Goal: Task Accomplishment & Management: Use online tool/utility

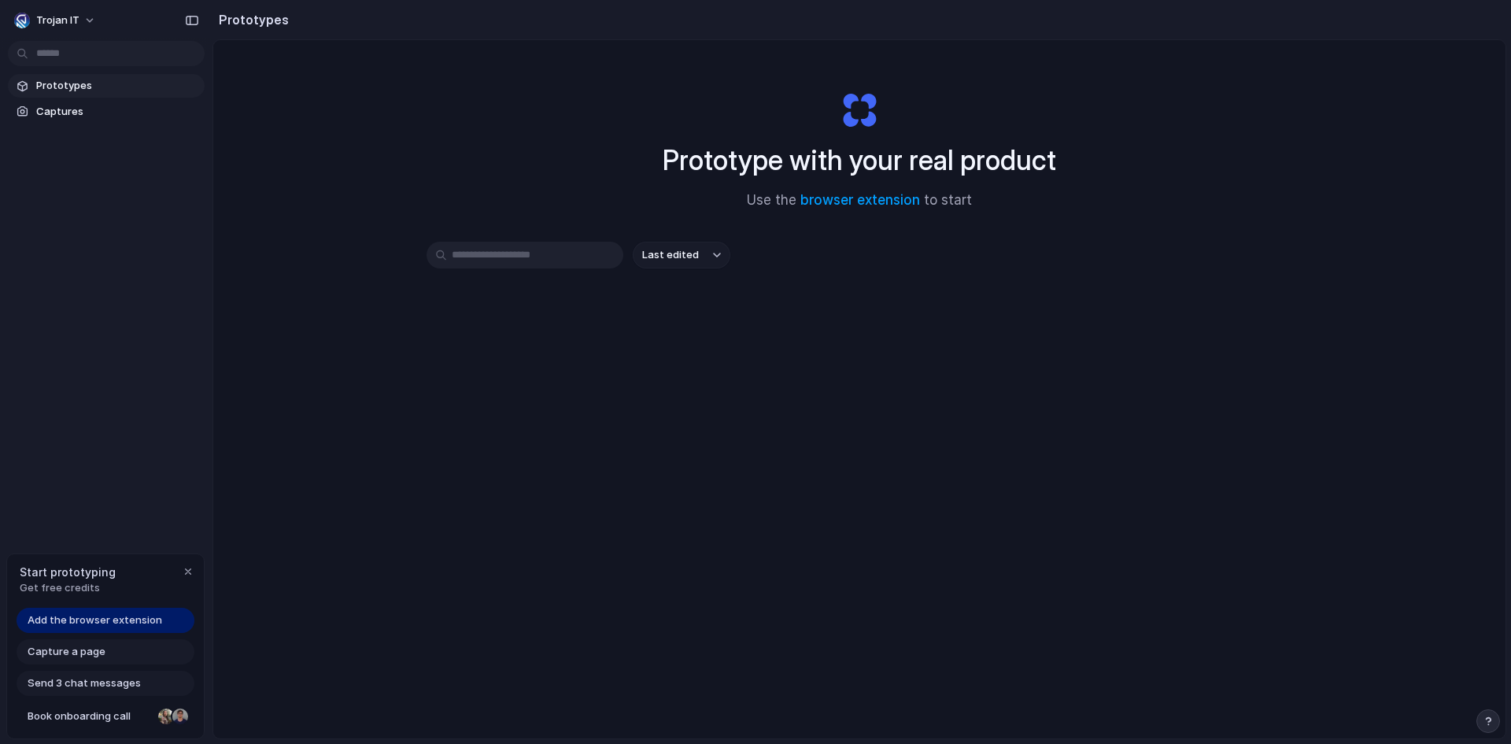
click at [117, 621] on span "Add the browser extension" at bounding box center [95, 620] width 135 height 16
click at [80, 622] on span "Add the browser extension" at bounding box center [95, 620] width 135 height 16
click at [67, 582] on span "Get free credits" at bounding box center [68, 588] width 96 height 16
click at [79, 617] on span "Add the browser extension" at bounding box center [95, 620] width 135 height 16
click at [108, 623] on span "Add the browser extension" at bounding box center [95, 620] width 135 height 16
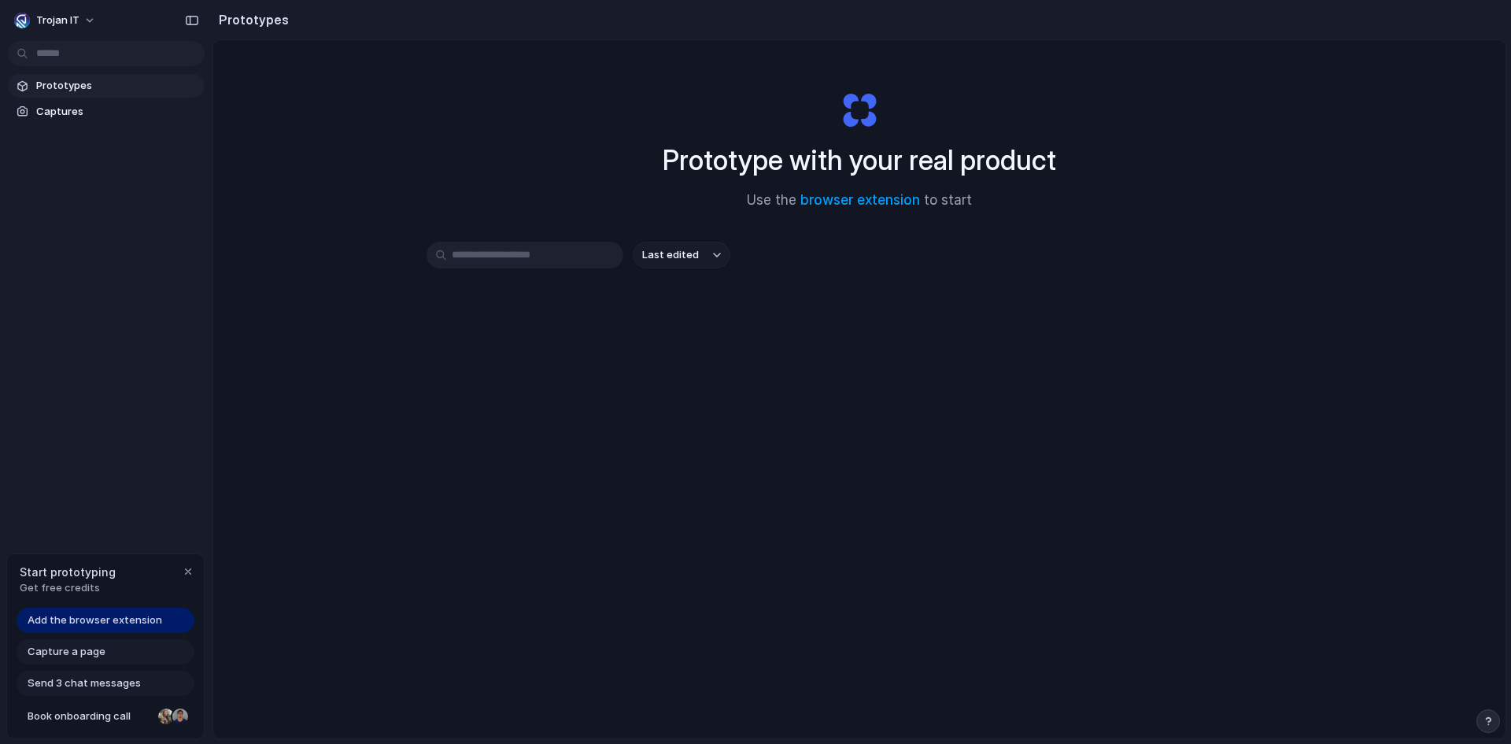
click at [92, 656] on span "Capture a page" at bounding box center [67, 652] width 78 height 16
click at [75, 673] on div "Send 3 chat messages" at bounding box center [106, 682] width 178 height 25
click at [77, 648] on span "Capture a page" at bounding box center [67, 652] width 78 height 16
click at [87, 608] on div "Add the browser extension" at bounding box center [106, 620] width 178 height 25
click at [860, 198] on link "browser extension" at bounding box center [860, 200] width 120 height 16
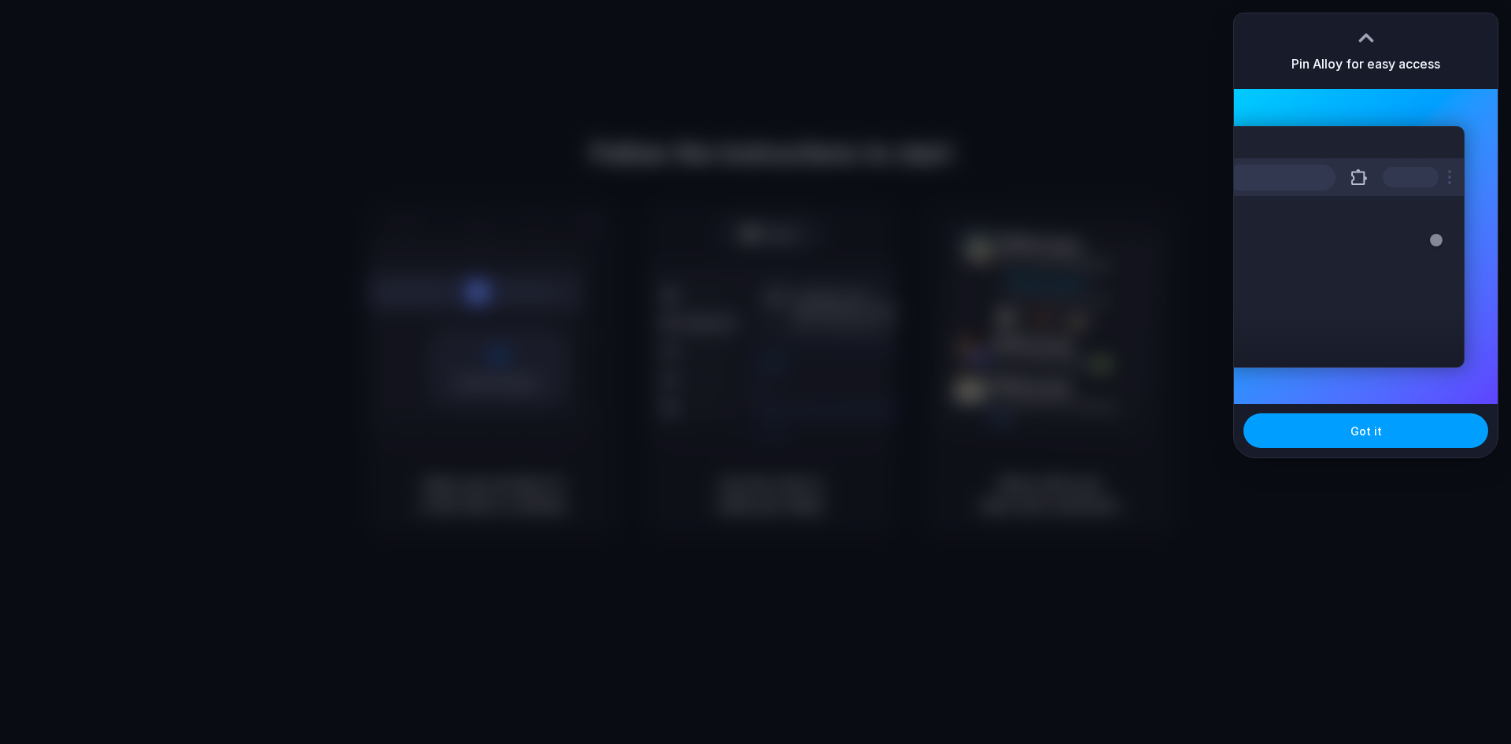
click at [1358, 438] on span "Got it" at bounding box center [1365, 431] width 31 height 17
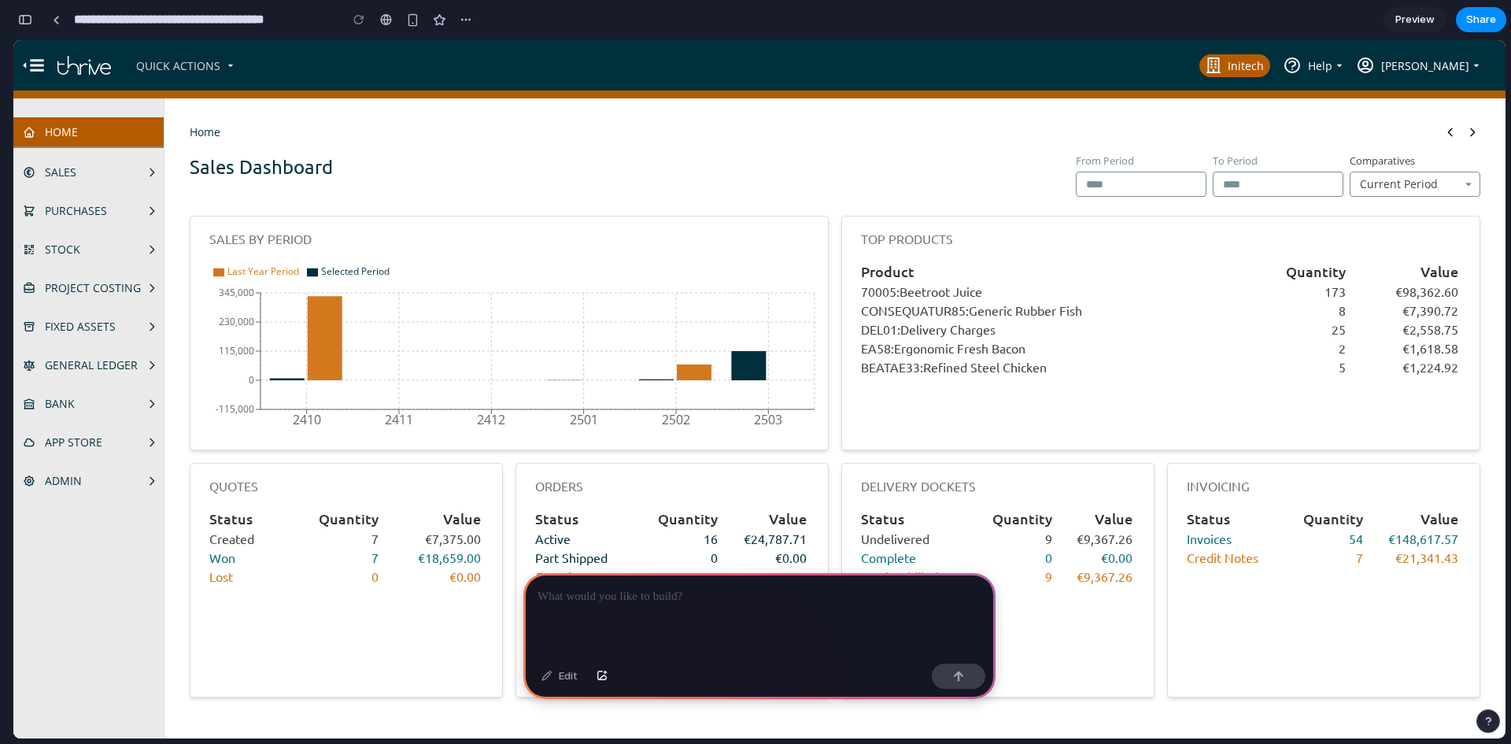
click at [102, 175] on link "Sales" at bounding box center [84, 172] width 123 height 17
click at [108, 212] on link "Purchases" at bounding box center [84, 210] width 123 height 17
click at [109, 246] on link "Stock" at bounding box center [84, 249] width 123 height 17
click at [113, 289] on span "Project Costing" at bounding box center [93, 287] width 96 height 17
click at [114, 321] on span "Fixed Assets" at bounding box center [80, 326] width 71 height 17
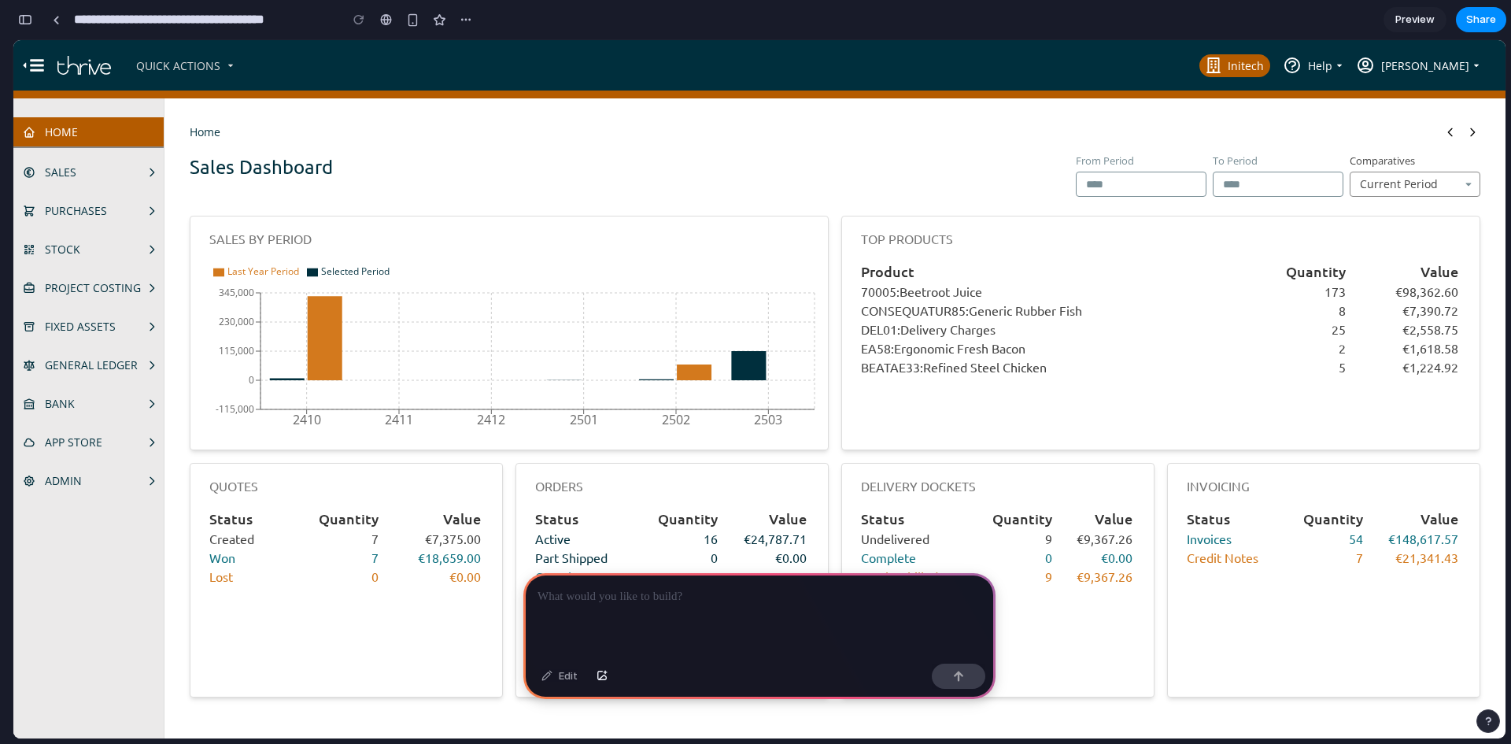
click at [108, 357] on span "General Ledger" at bounding box center [91, 364] width 93 height 17
click at [98, 398] on link "Bank" at bounding box center [84, 403] width 123 height 17
click at [99, 436] on span "App Store" at bounding box center [73, 442] width 57 height 17
click at [674, 589] on p at bounding box center [760, 596] width 444 height 19
click at [901, 342] on span "Ergonomic Fresh Bacon" at bounding box center [959, 348] width 131 height 16
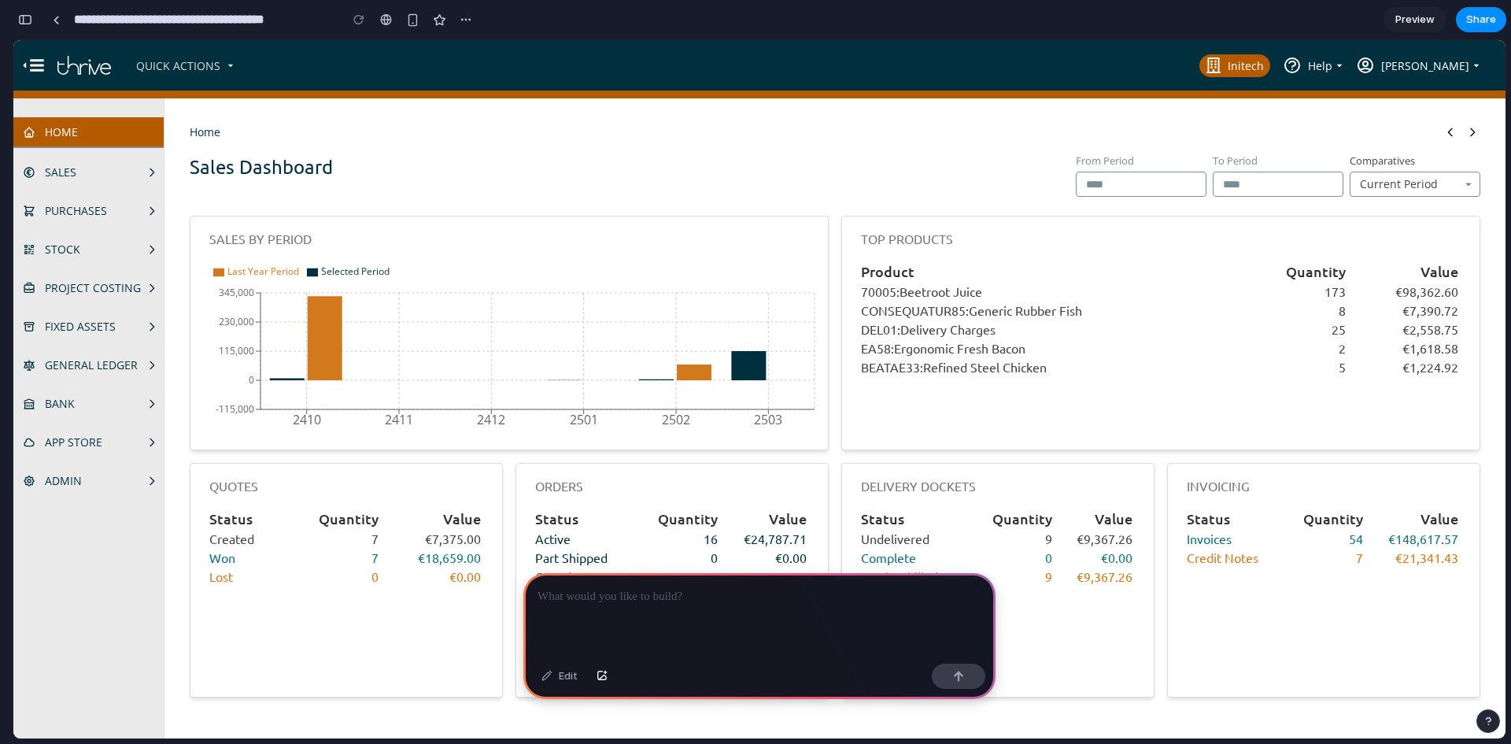
click at [900, 325] on span "DEL01:" at bounding box center [880, 329] width 39 height 16
click at [908, 331] on span "Delivery Charges" at bounding box center [947, 329] width 95 height 16
click at [781, 587] on p at bounding box center [760, 596] width 444 height 19
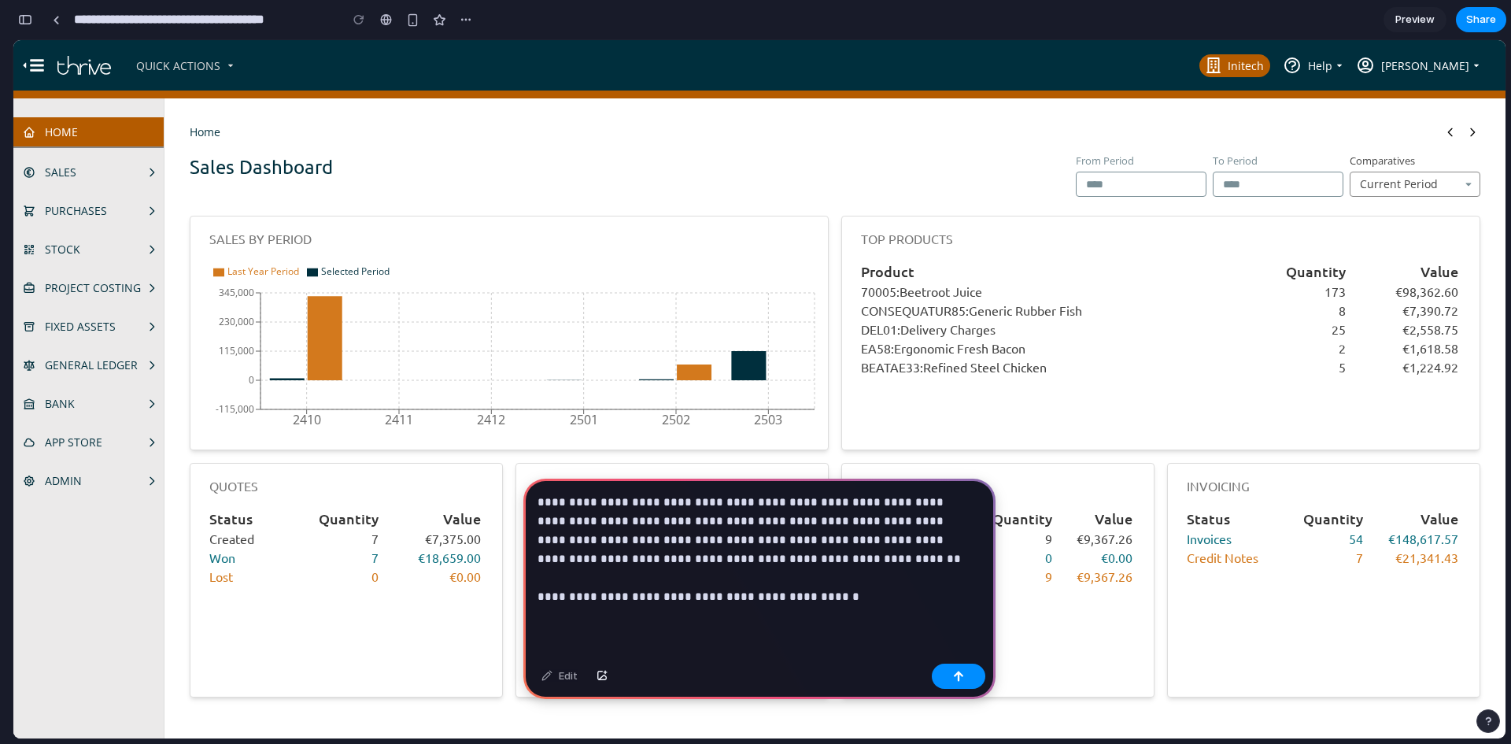
click at [834, 592] on p "**********" at bounding box center [757, 549] width 438 height 113
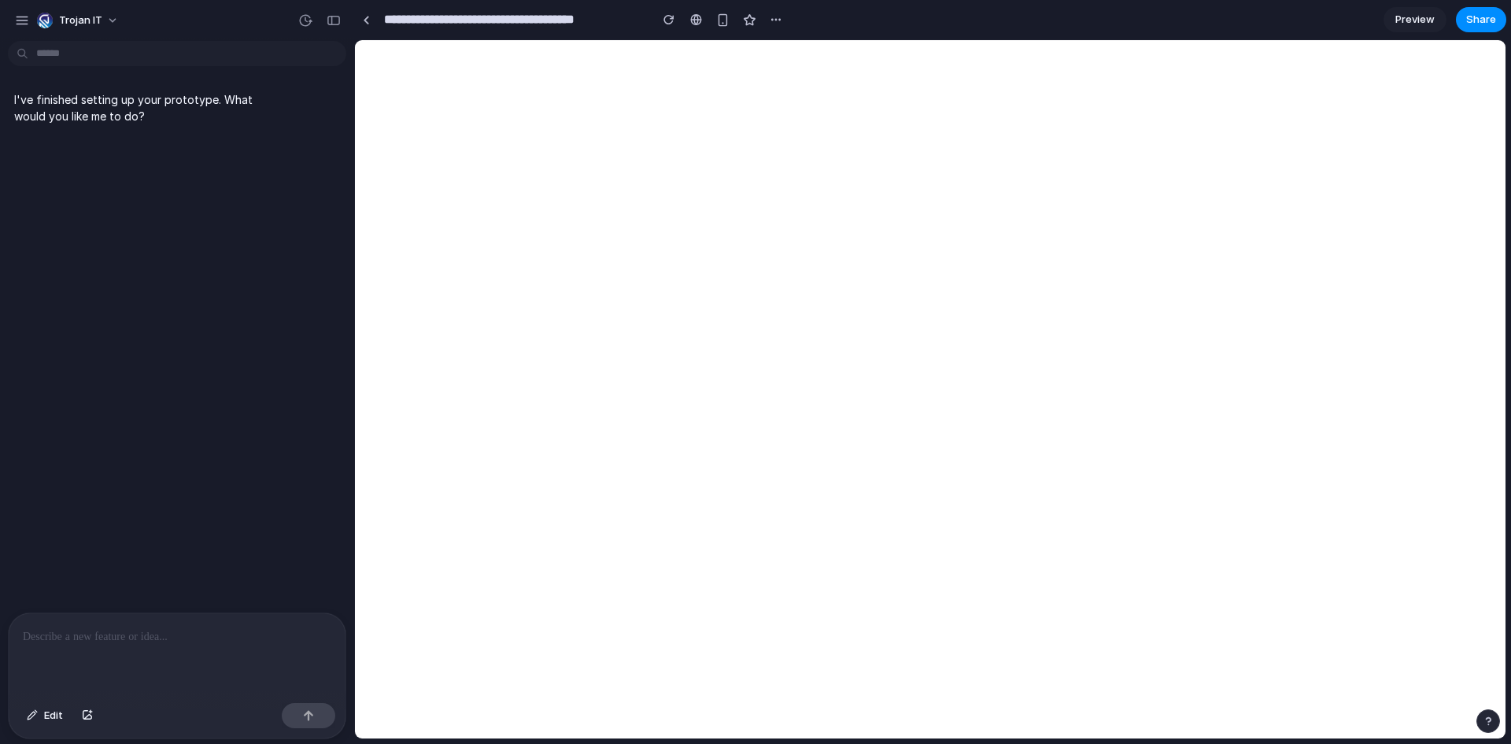
click at [120, 640] on div at bounding box center [177, 654] width 337 height 83
click at [121, 54] on html "**********" at bounding box center [755, 372] width 1511 height 744
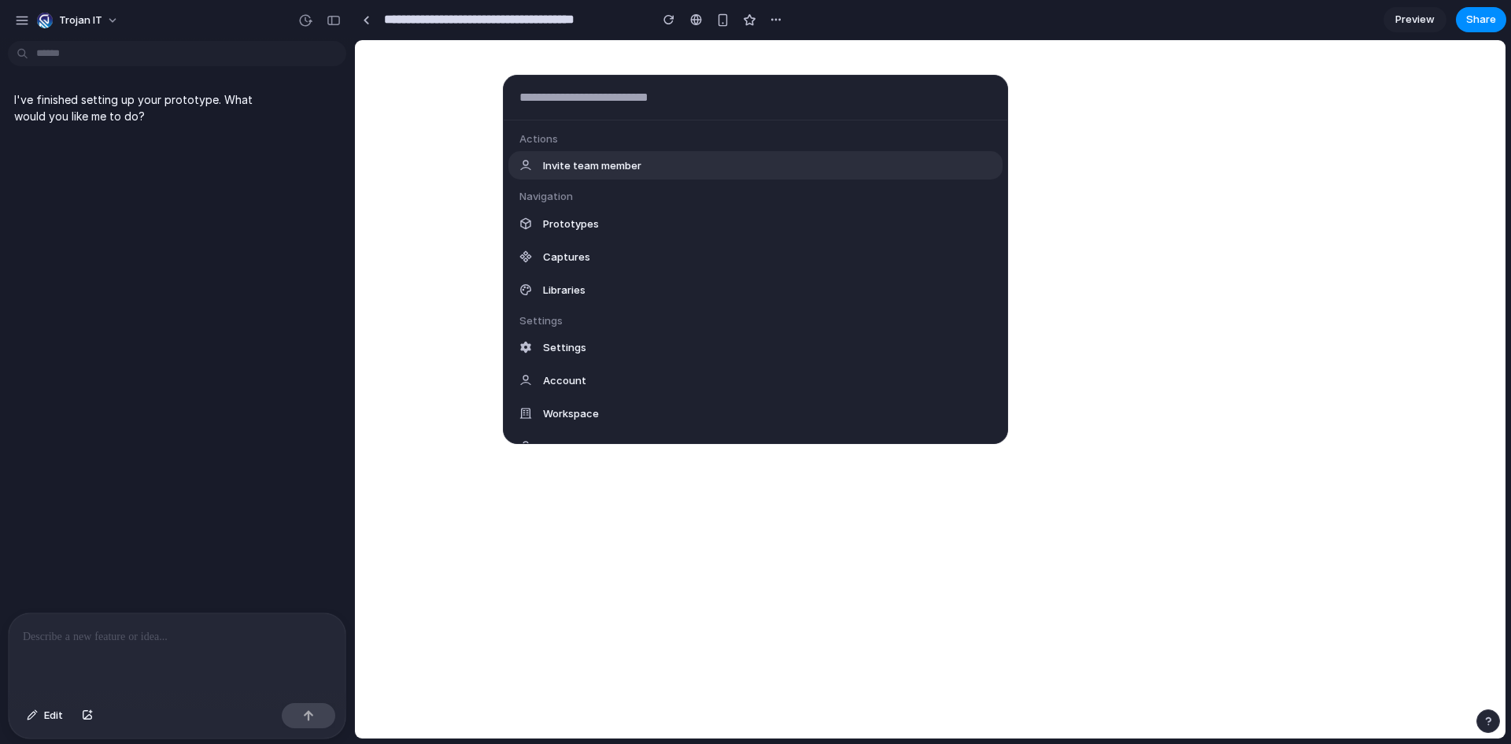
click at [204, 355] on div "Actions Invite team member Navigation Prototypes Captures Libraries Settings Se…" at bounding box center [755, 372] width 1511 height 744
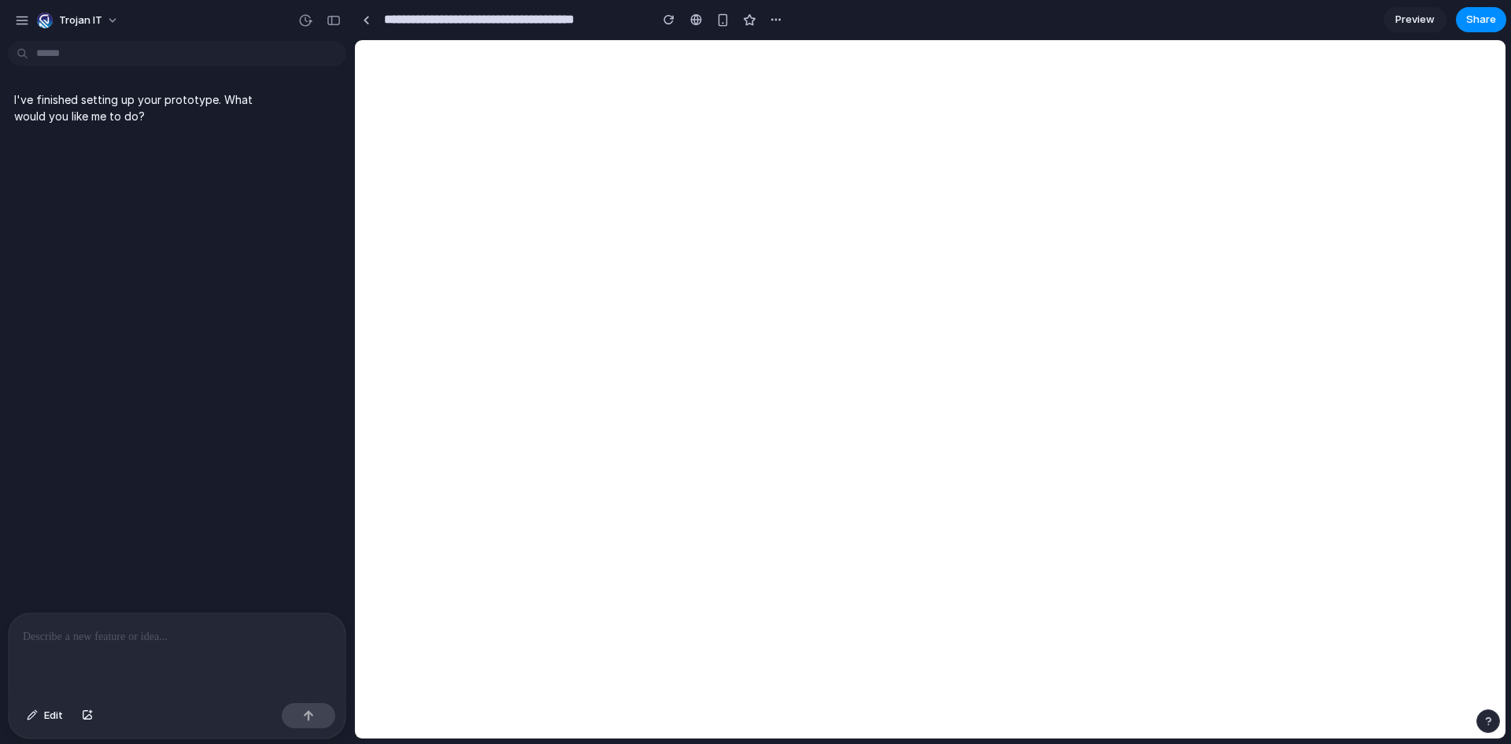
drag, startPoint x: 150, startPoint y: 656, endPoint x: 153, endPoint y: 648, distance: 8.5
click at [150, 655] on div at bounding box center [177, 654] width 337 height 83
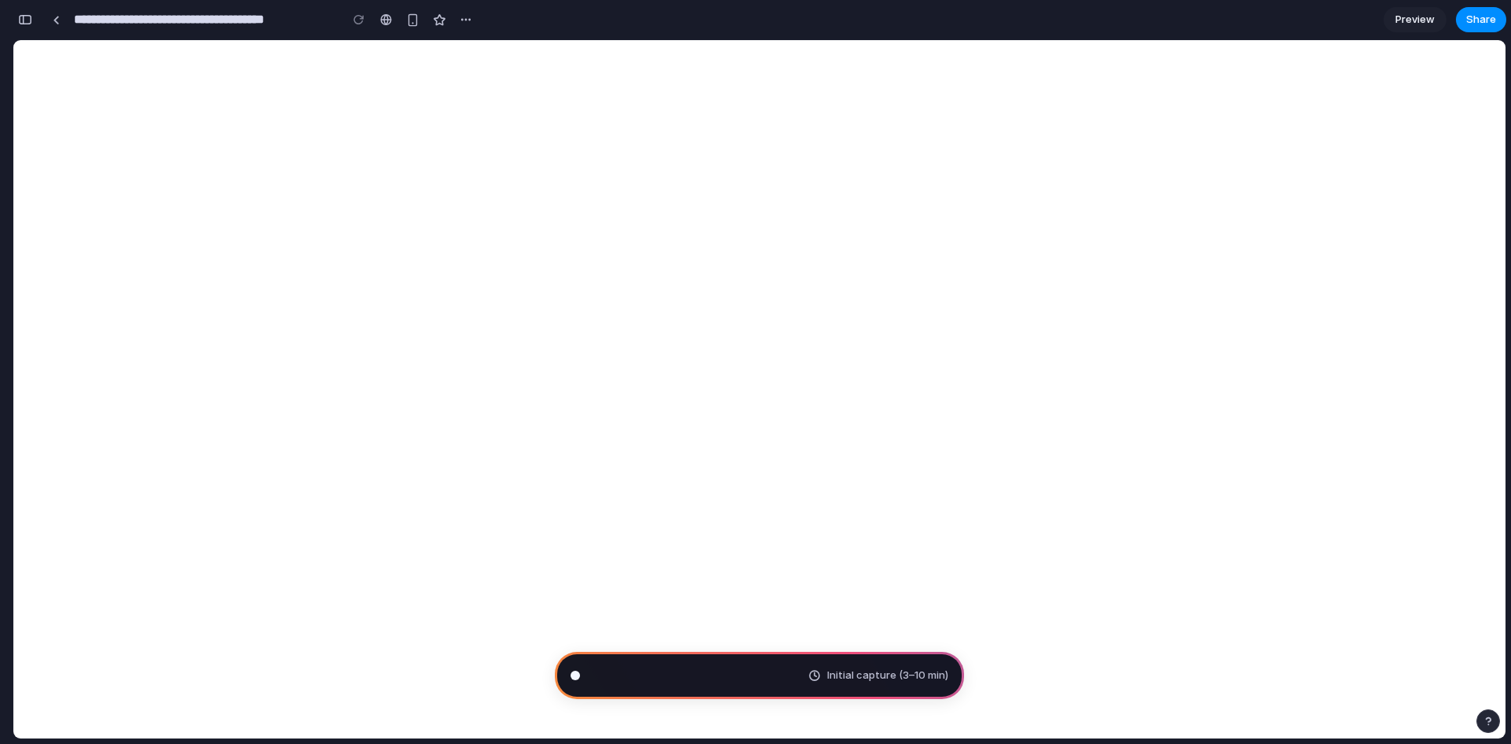
scroll to position [274, 0]
type input "**********"
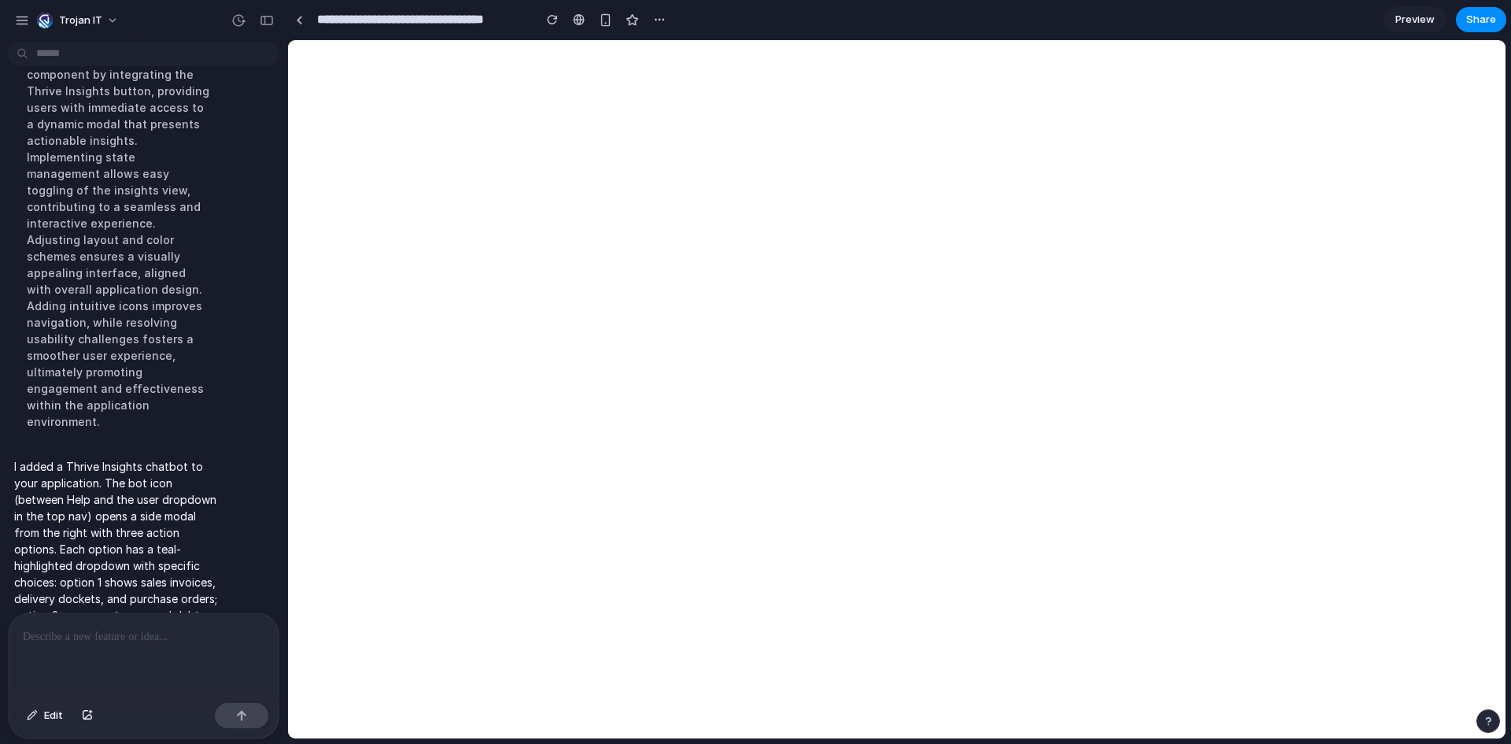
scroll to position [844, 0]
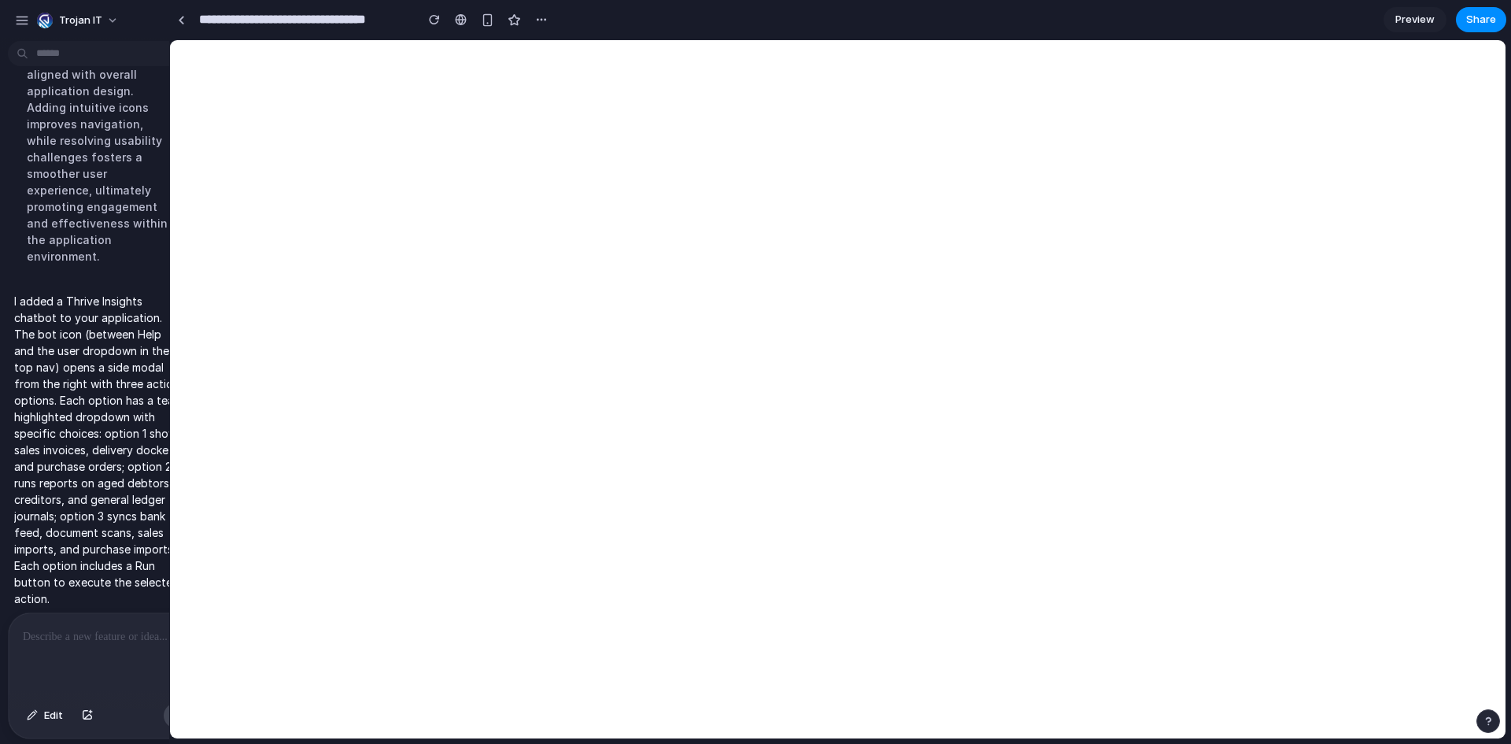
drag, startPoint x: 352, startPoint y: 113, endPoint x: 169, endPoint y: 142, distance: 184.9
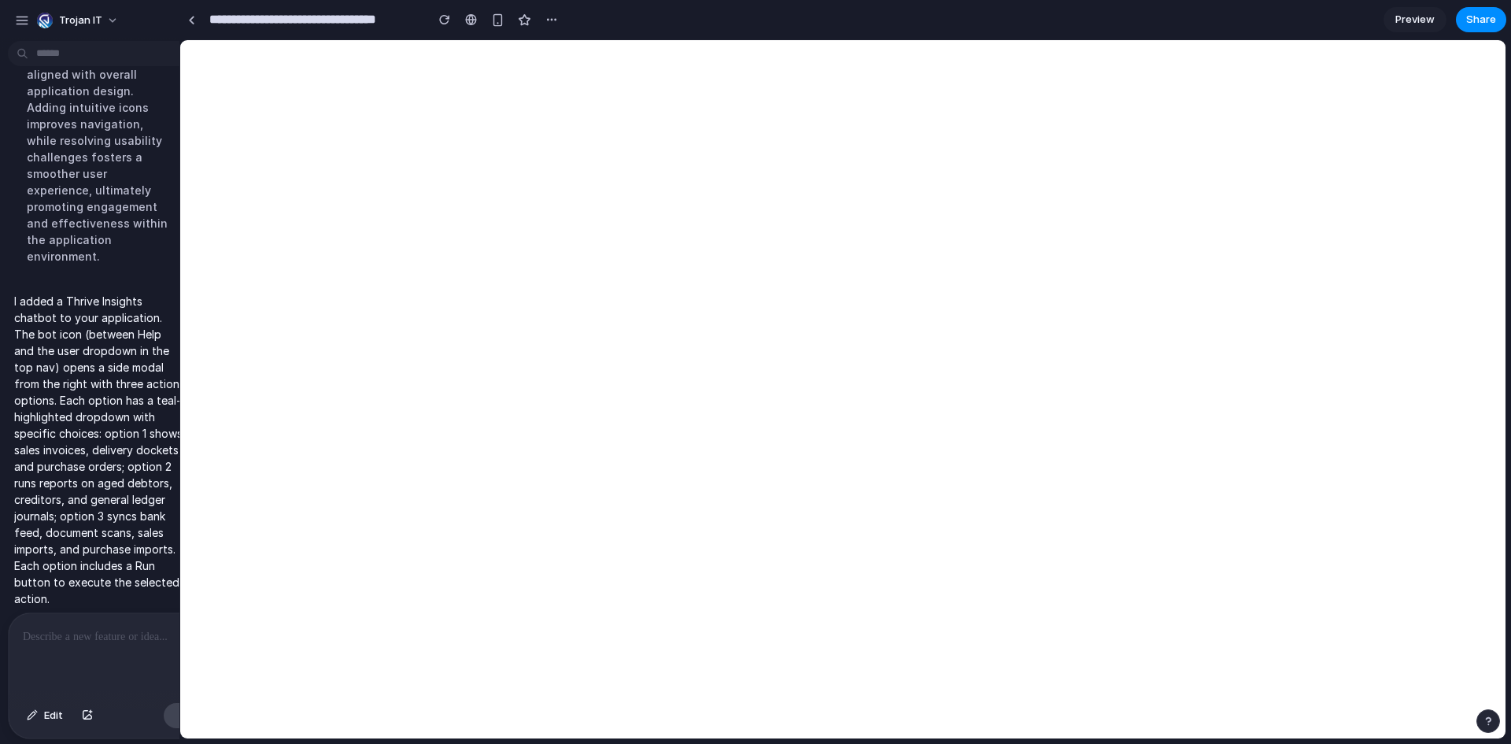
drag, startPoint x: 235, startPoint y: 212, endPoint x: 179, endPoint y: 216, distance: 56.7
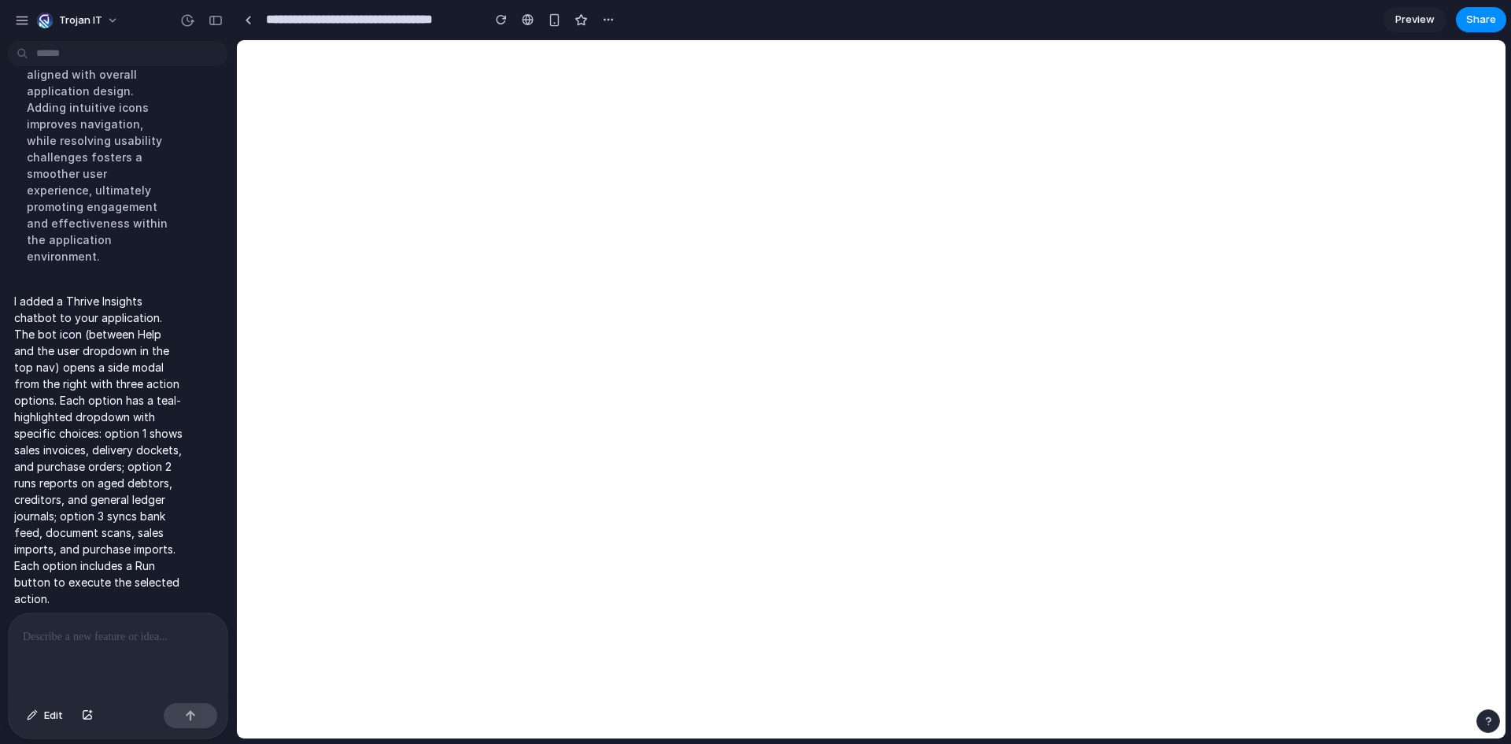
click at [107, 634] on p at bounding box center [115, 636] width 184 height 19
click at [106, 645] on div at bounding box center [118, 654] width 219 height 83
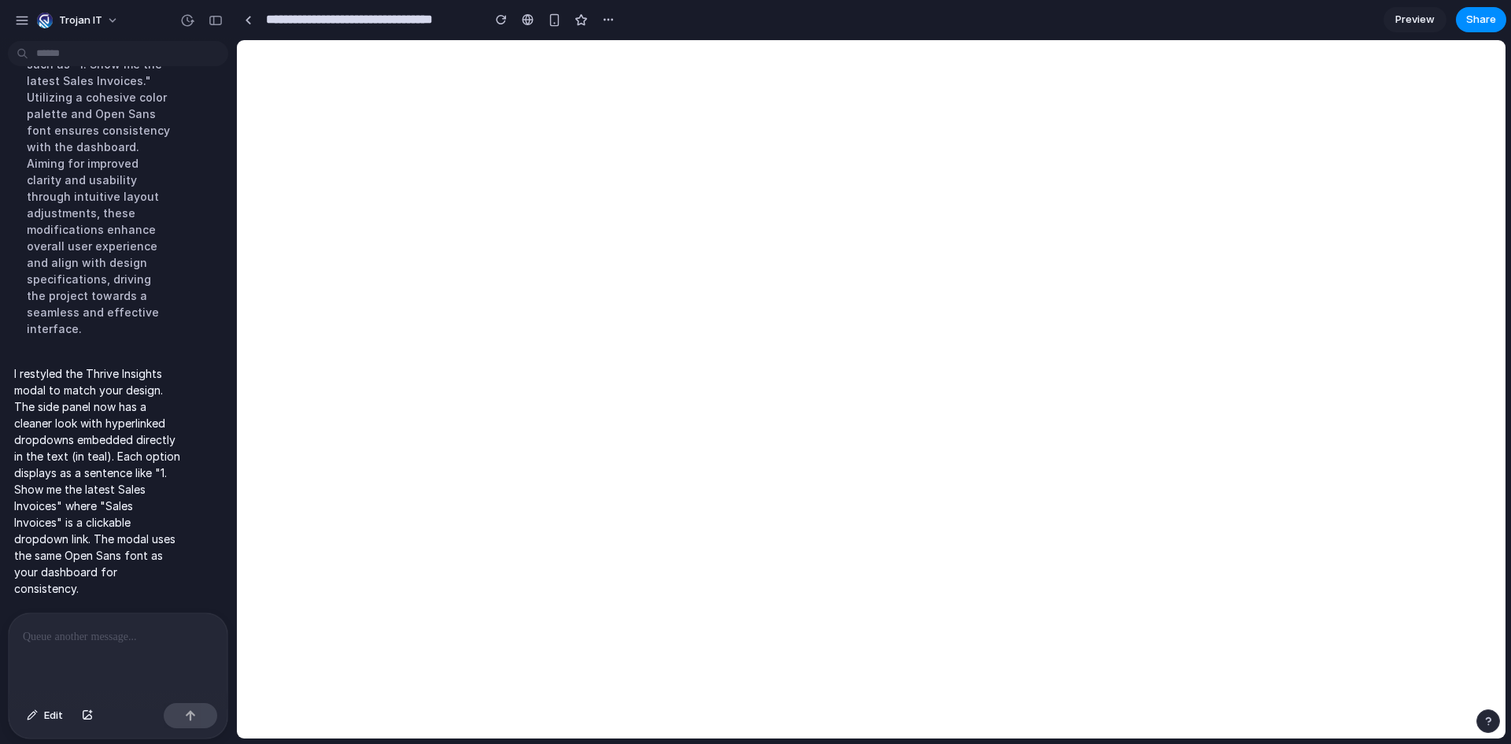
scroll to position [1717, 0]
click at [106, 636] on p at bounding box center [115, 636] width 184 height 19
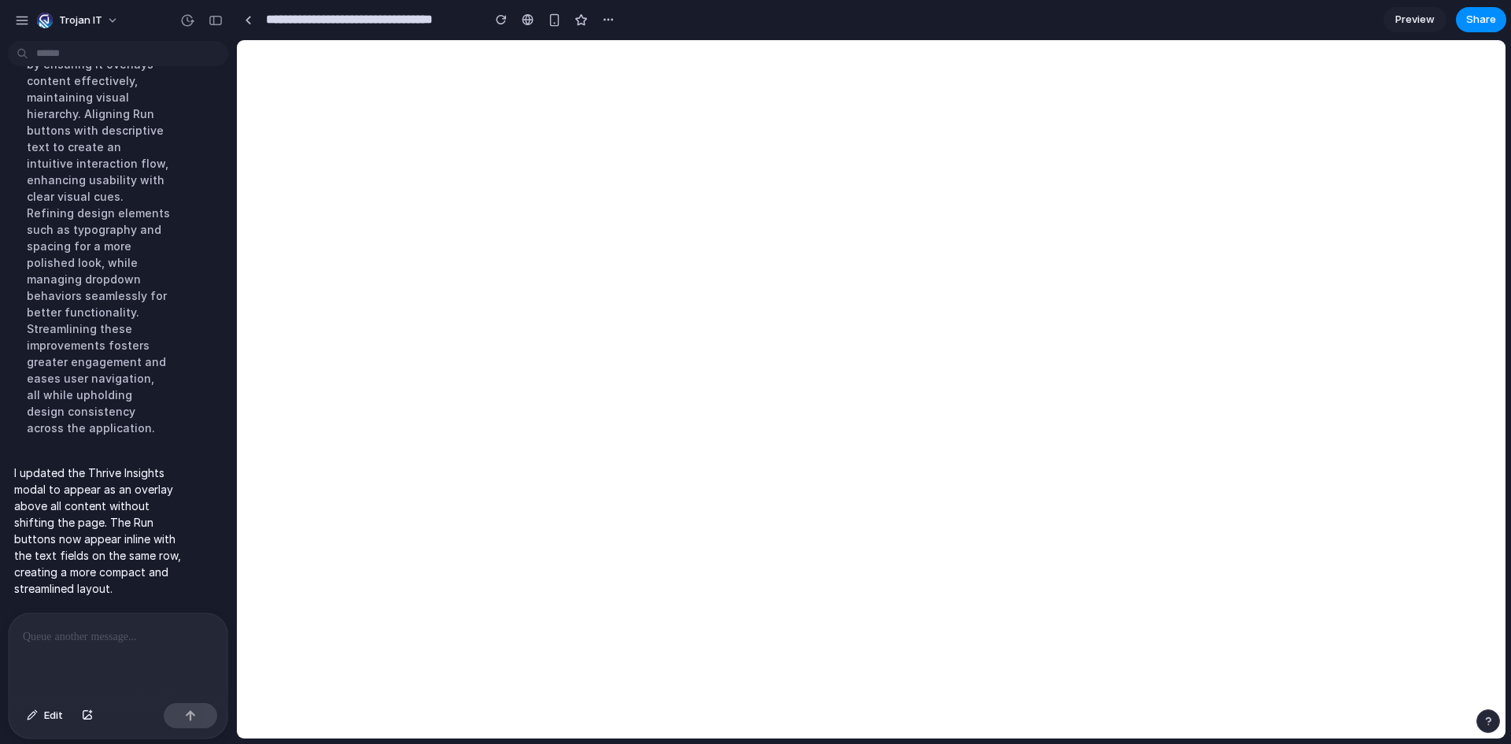
scroll to position [2026, 0]
click at [170, 627] on p at bounding box center [115, 636] width 184 height 19
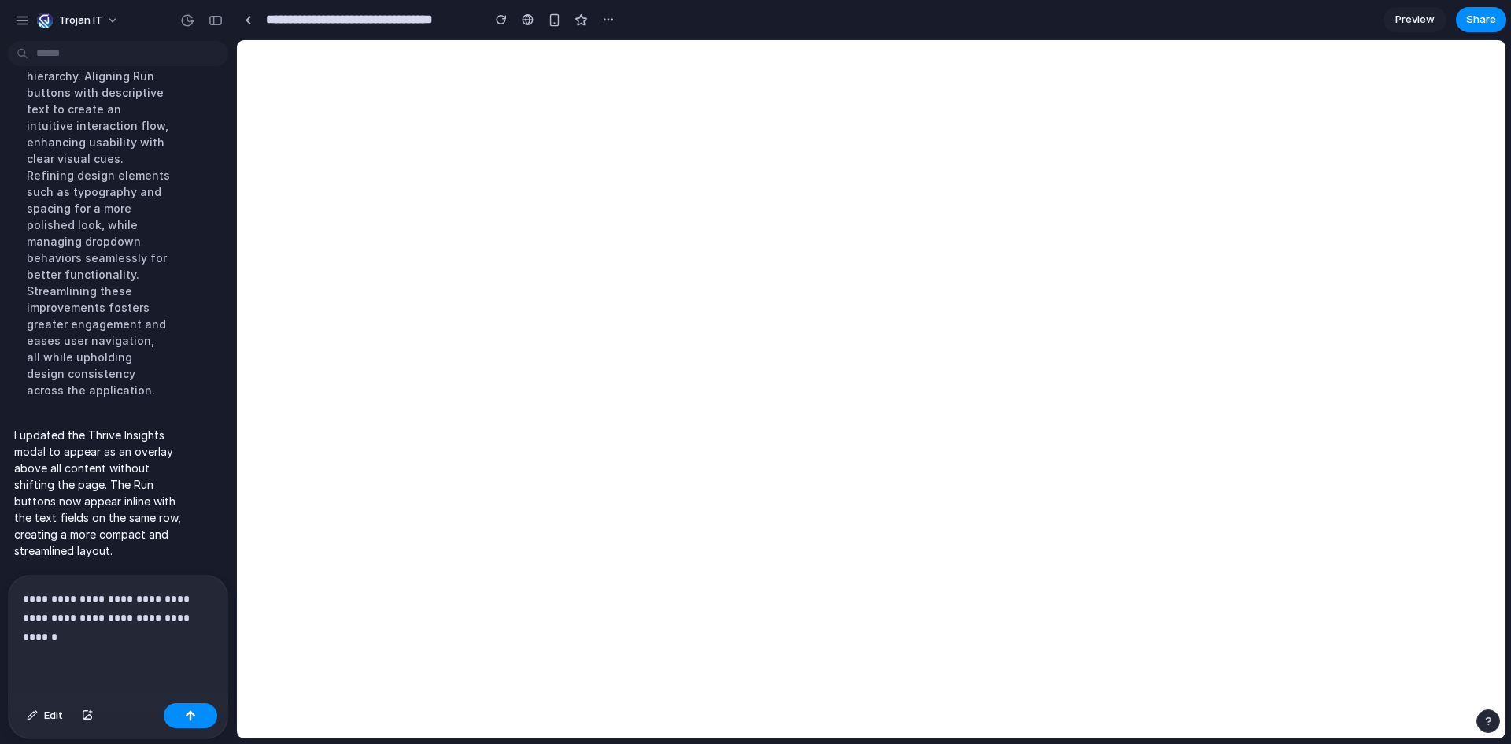
scroll to position [2062, 0]
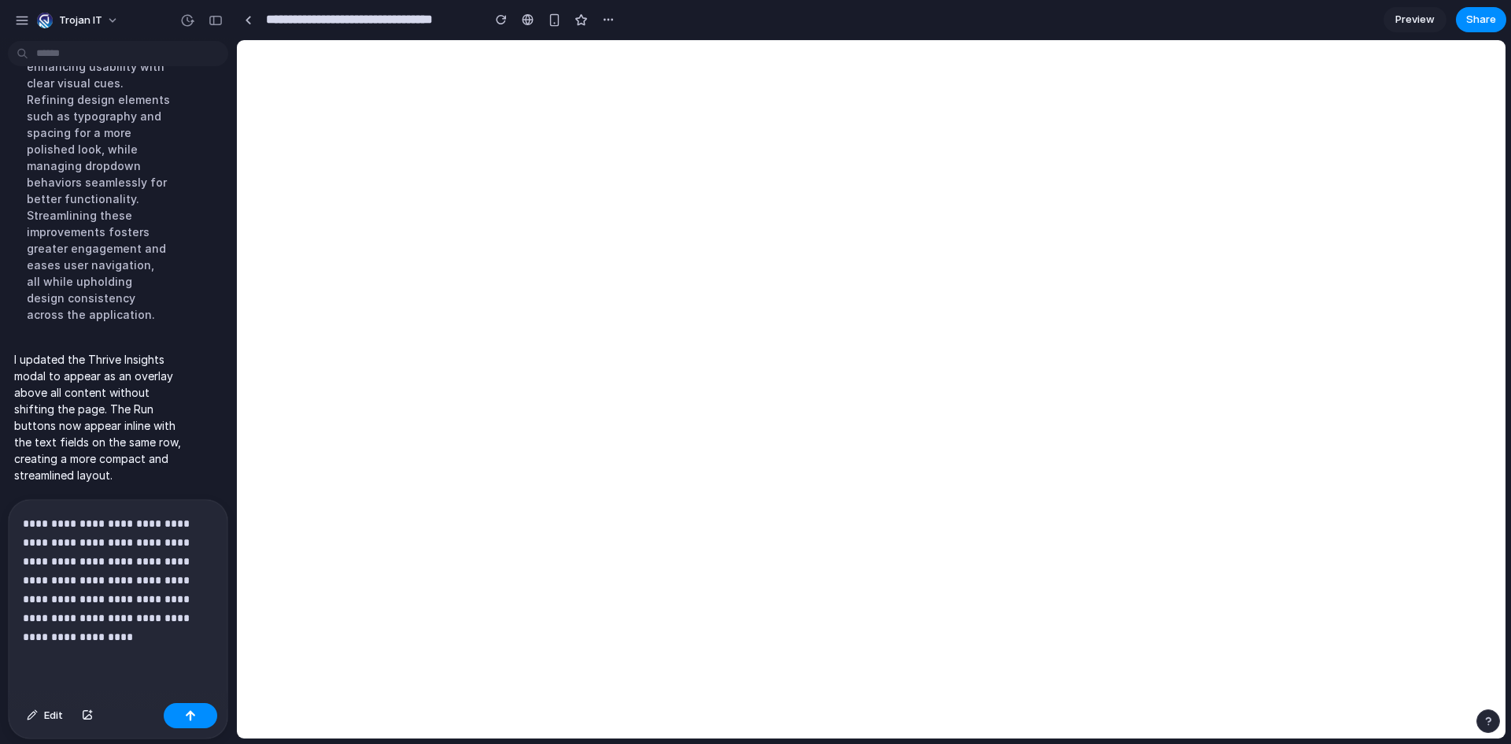
click at [168, 640] on div "**********" at bounding box center [118, 598] width 219 height 197
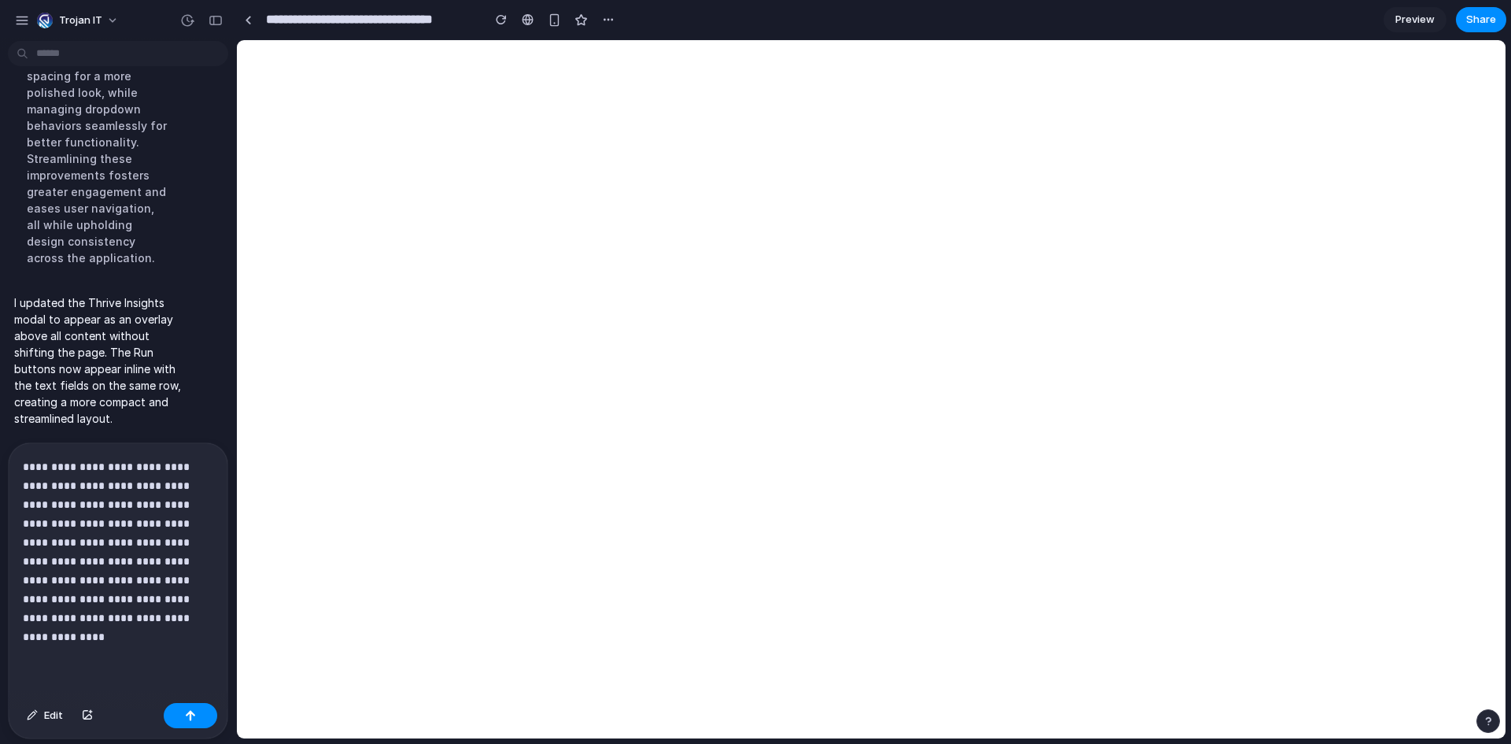
click at [172, 647] on div "**********" at bounding box center [118, 569] width 219 height 253
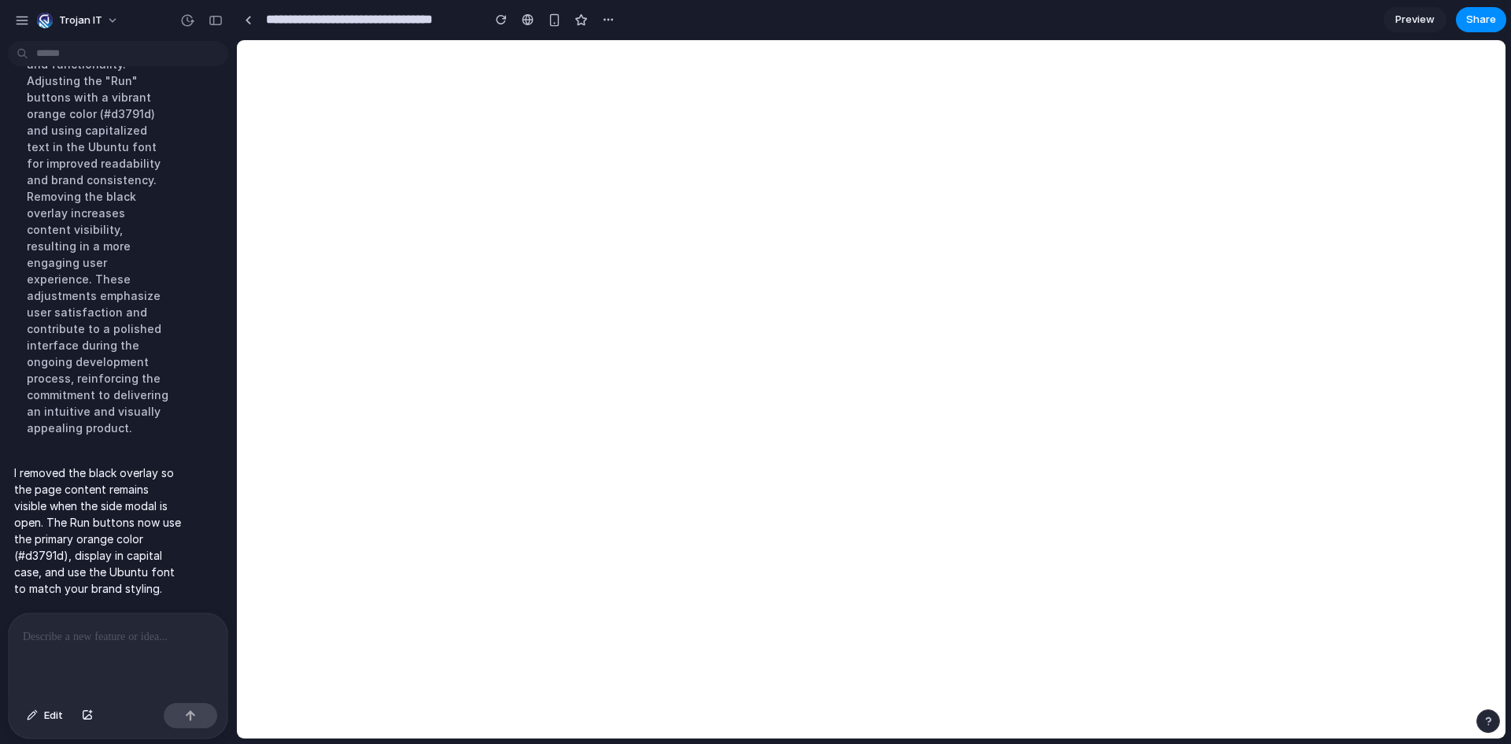
scroll to position [2435, 0]
click at [148, 628] on p at bounding box center [115, 636] width 184 height 19
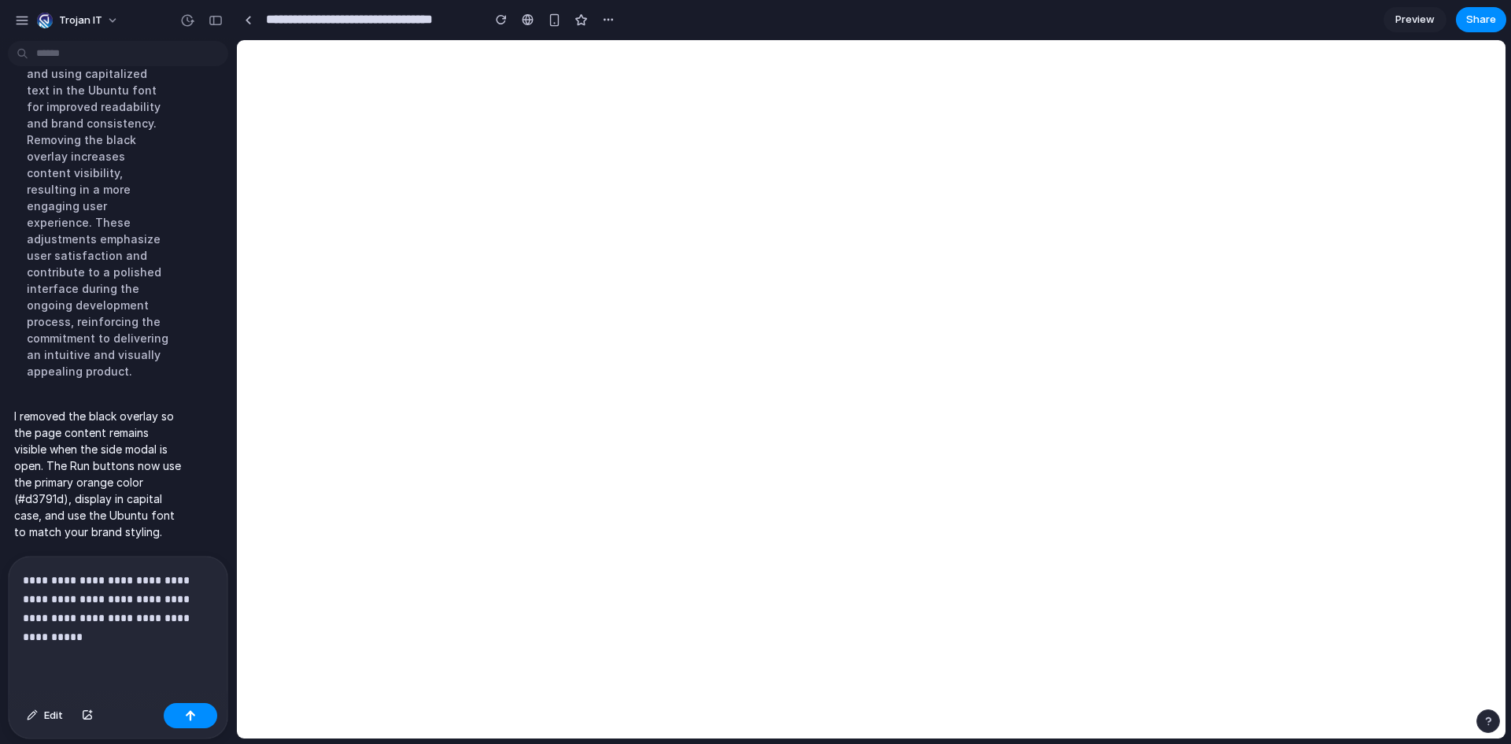
drag, startPoint x: 113, startPoint y: 673, endPoint x: 120, endPoint y: 669, distance: 8.8
click at [113, 673] on div "**********" at bounding box center [118, 626] width 219 height 140
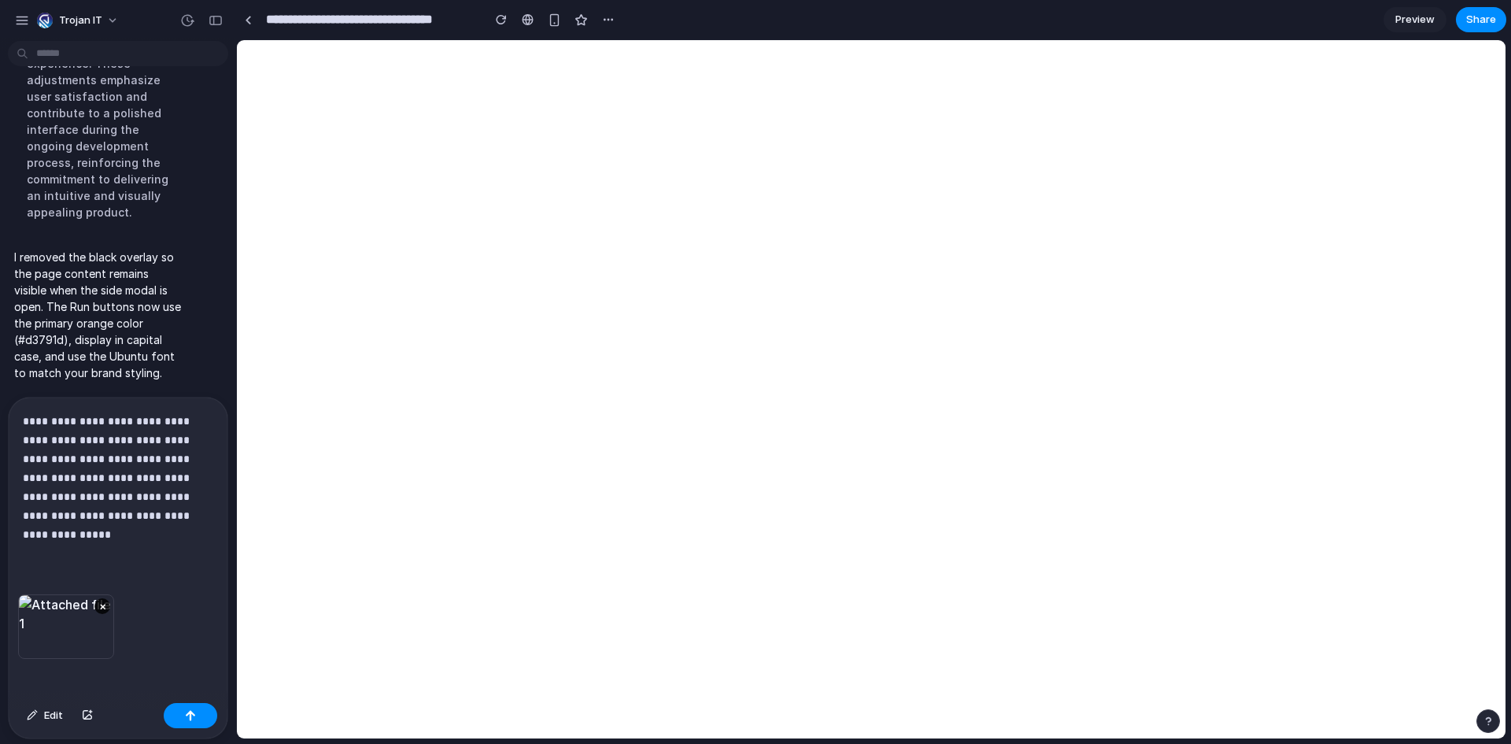
click at [151, 536] on p "**********" at bounding box center [115, 478] width 184 height 132
click at [161, 571] on p "**********" at bounding box center [115, 495] width 184 height 170
click at [185, 595] on p "**********" at bounding box center [115, 504] width 184 height 189
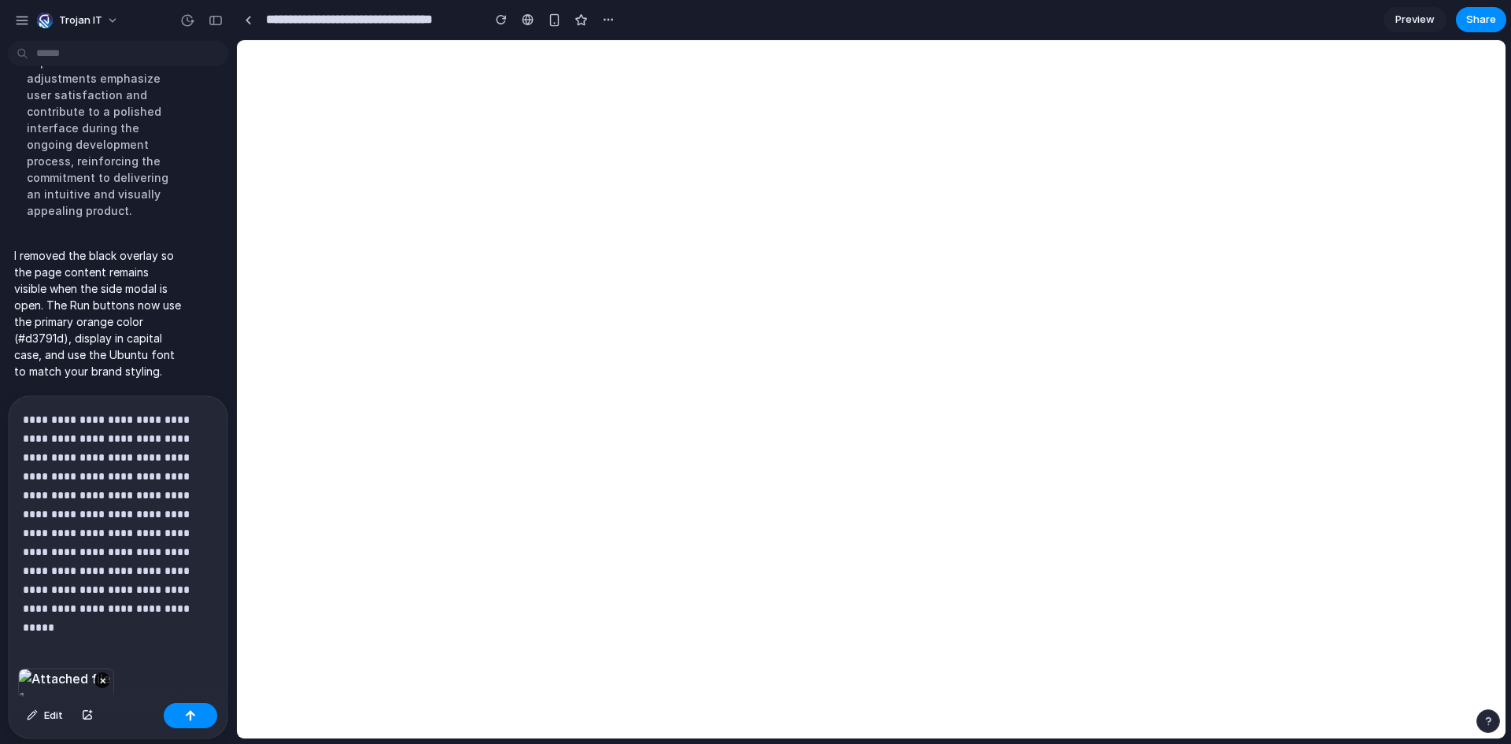
click at [203, 620] on div "**********" at bounding box center [118, 532] width 219 height 272
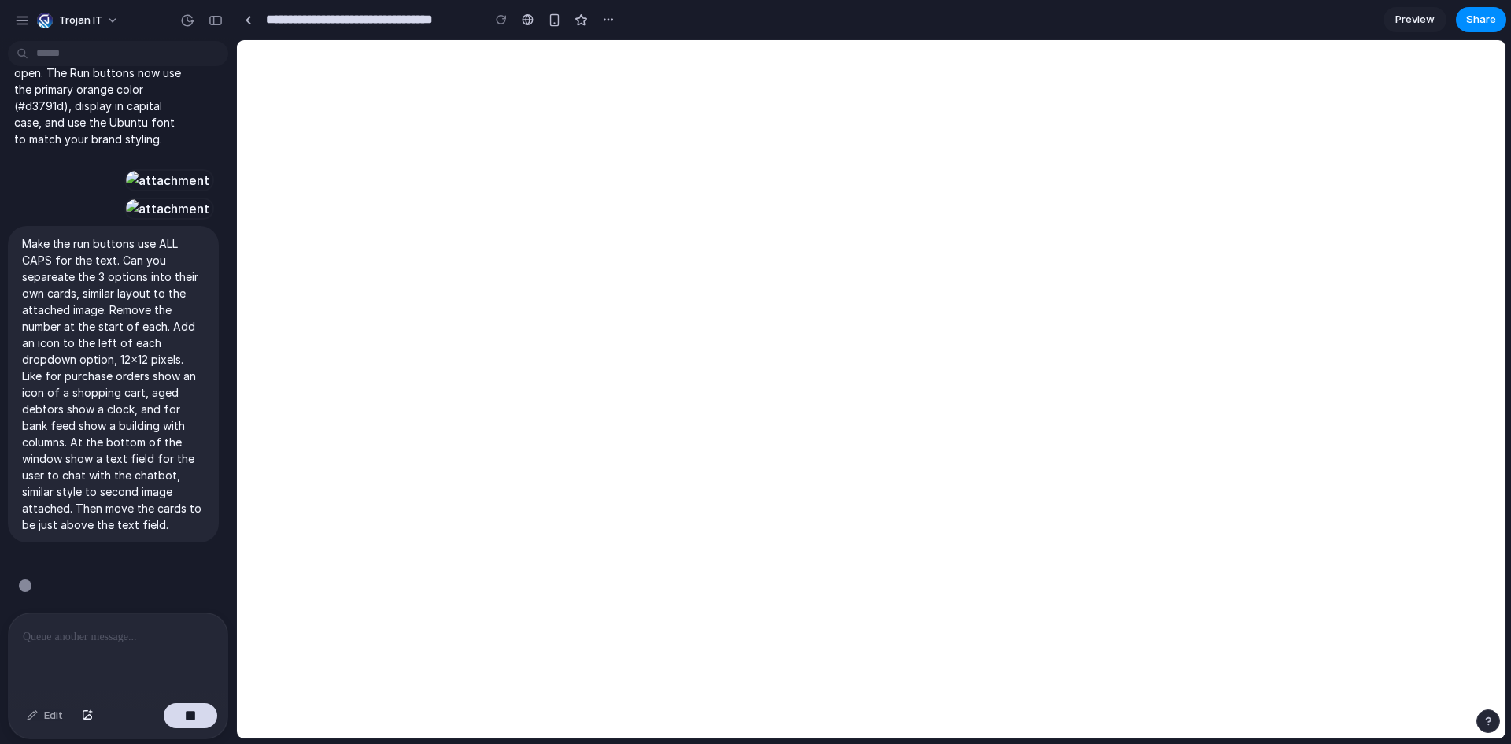
scroll to position [2931, 0]
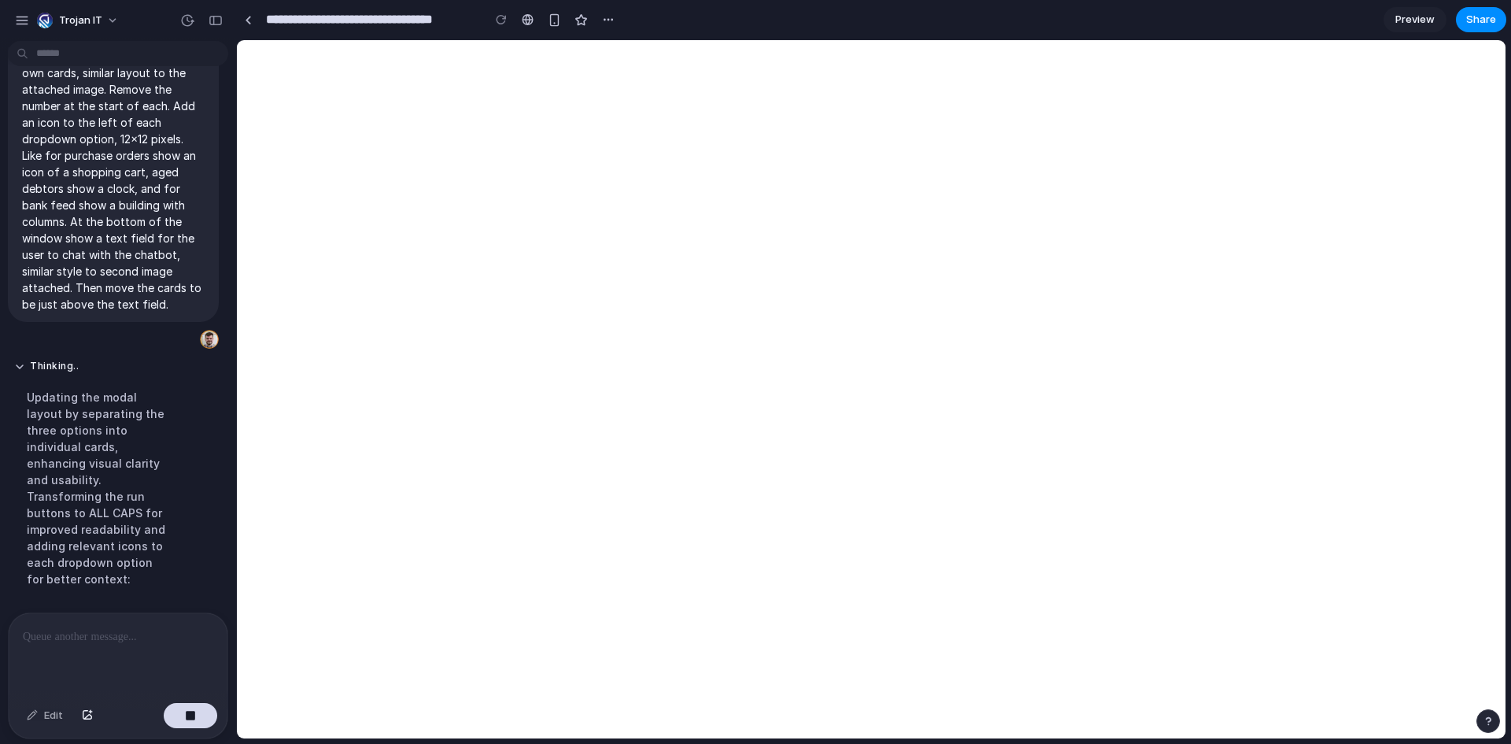
click at [173, 596] on div "Thinking .. Updating the modal layout by separating the three options into indi…" at bounding box center [98, 478] width 181 height 256
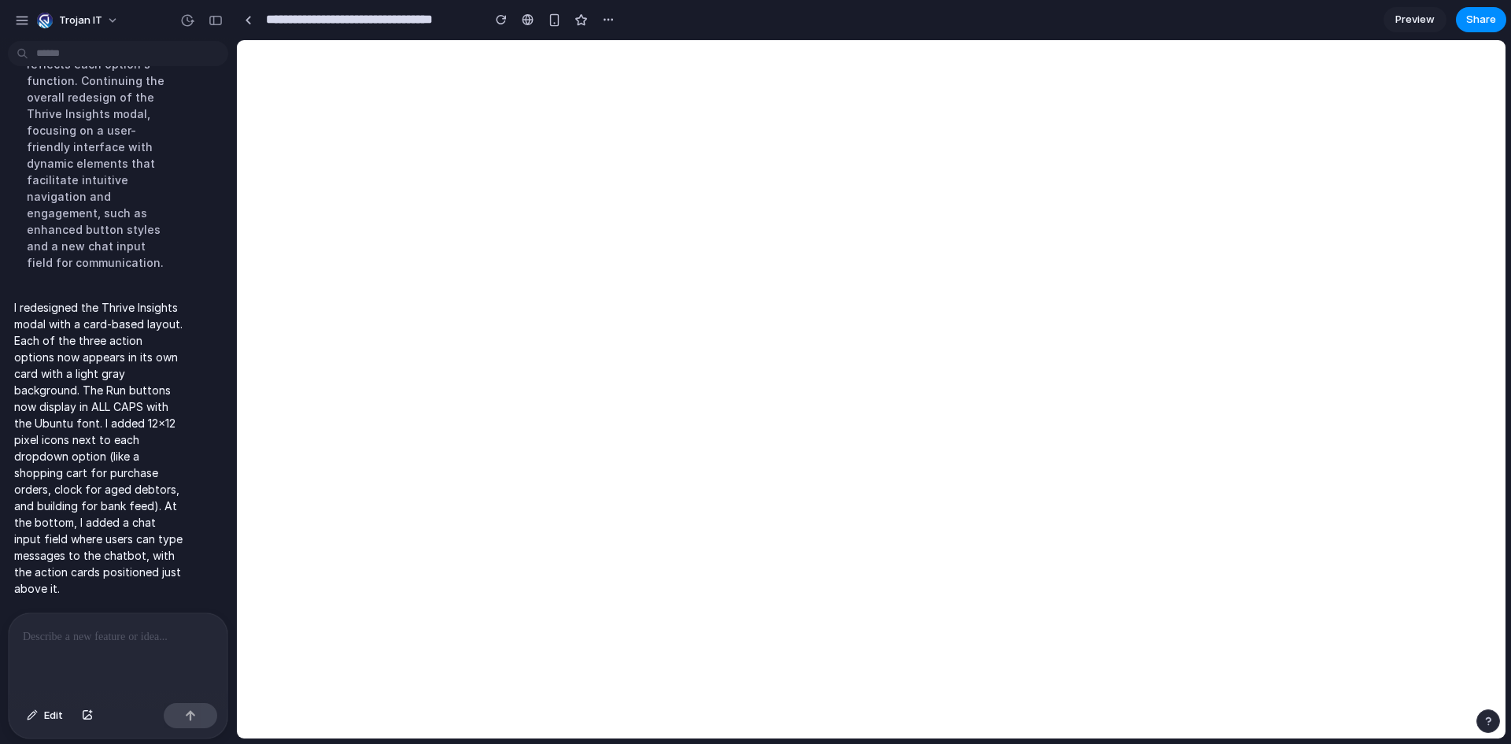
scroll to position [3260, 0]
click at [216, 16] on div "button" at bounding box center [216, 20] width 14 height 11
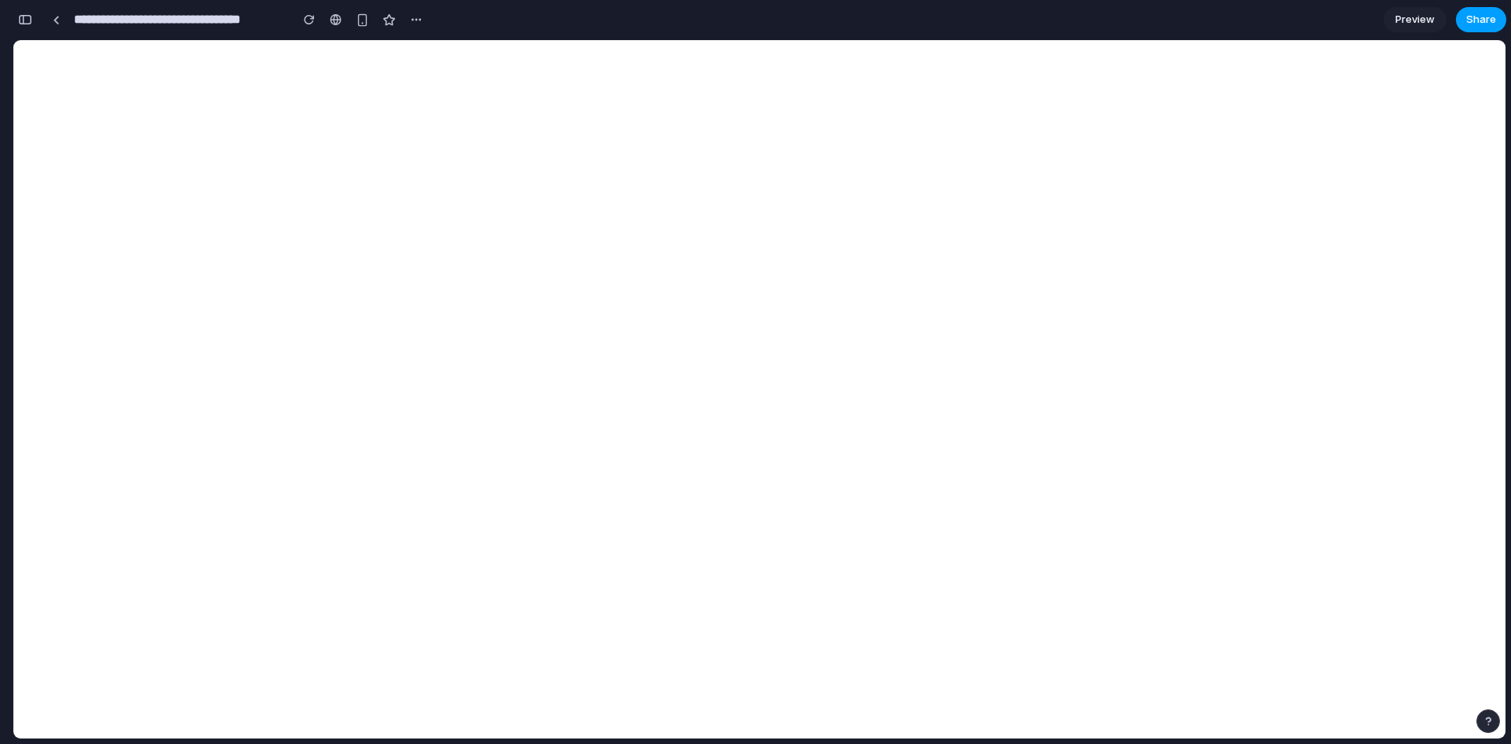
click at [1480, 24] on span "Share" at bounding box center [1481, 20] width 30 height 16
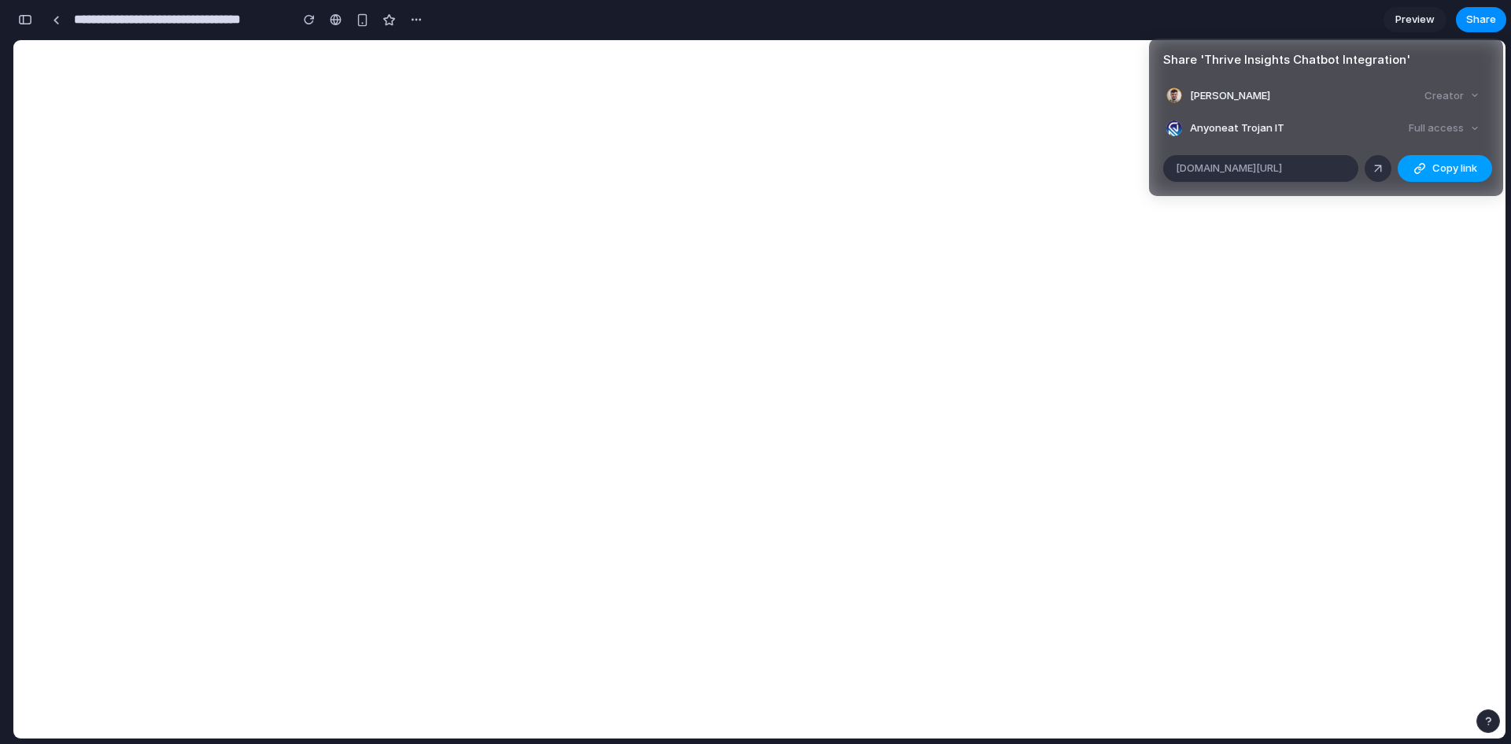
click at [1443, 165] on span "Copy link" at bounding box center [1454, 169] width 45 height 16
